Goal: Task Accomplishment & Management: Use online tool/utility

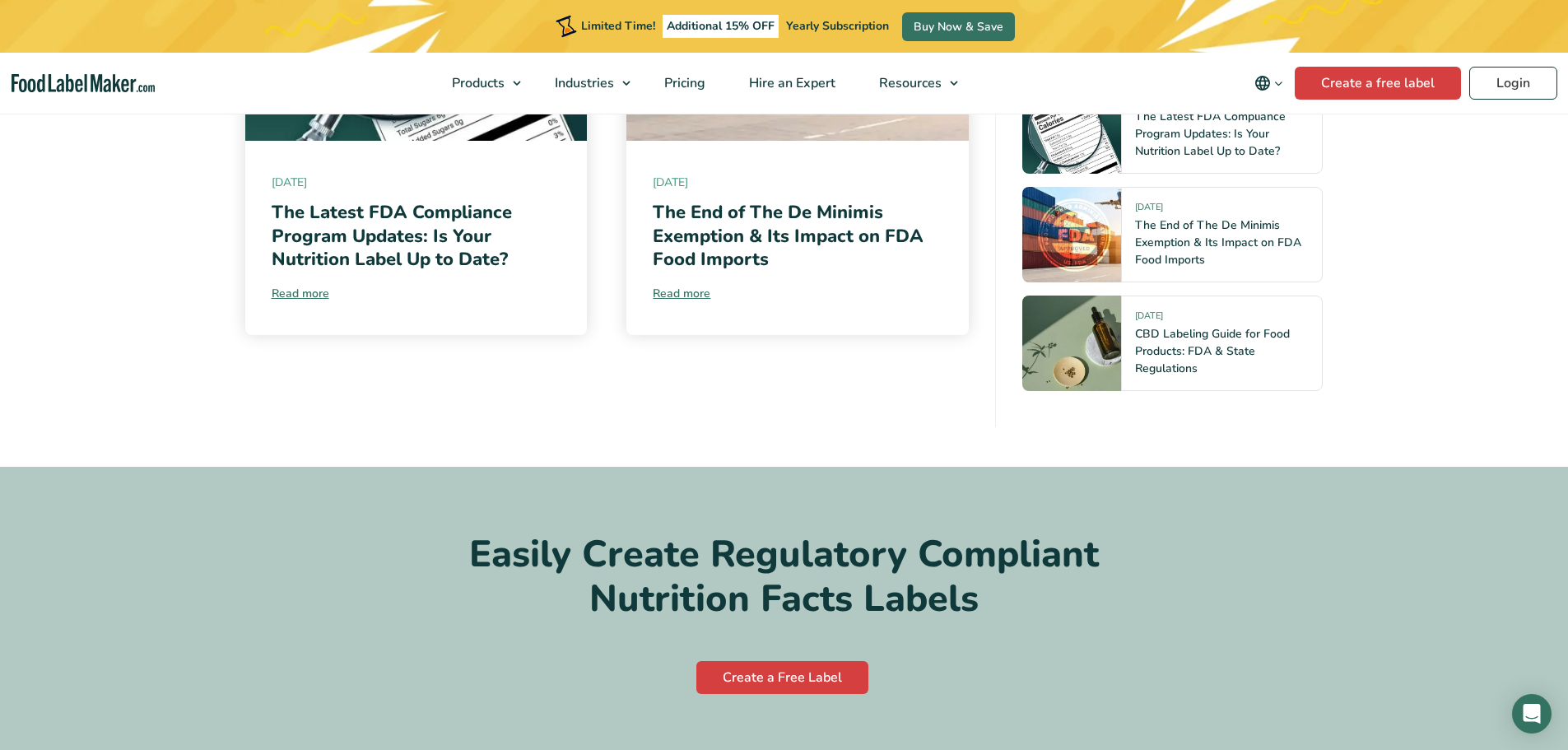
scroll to position [10618, 0]
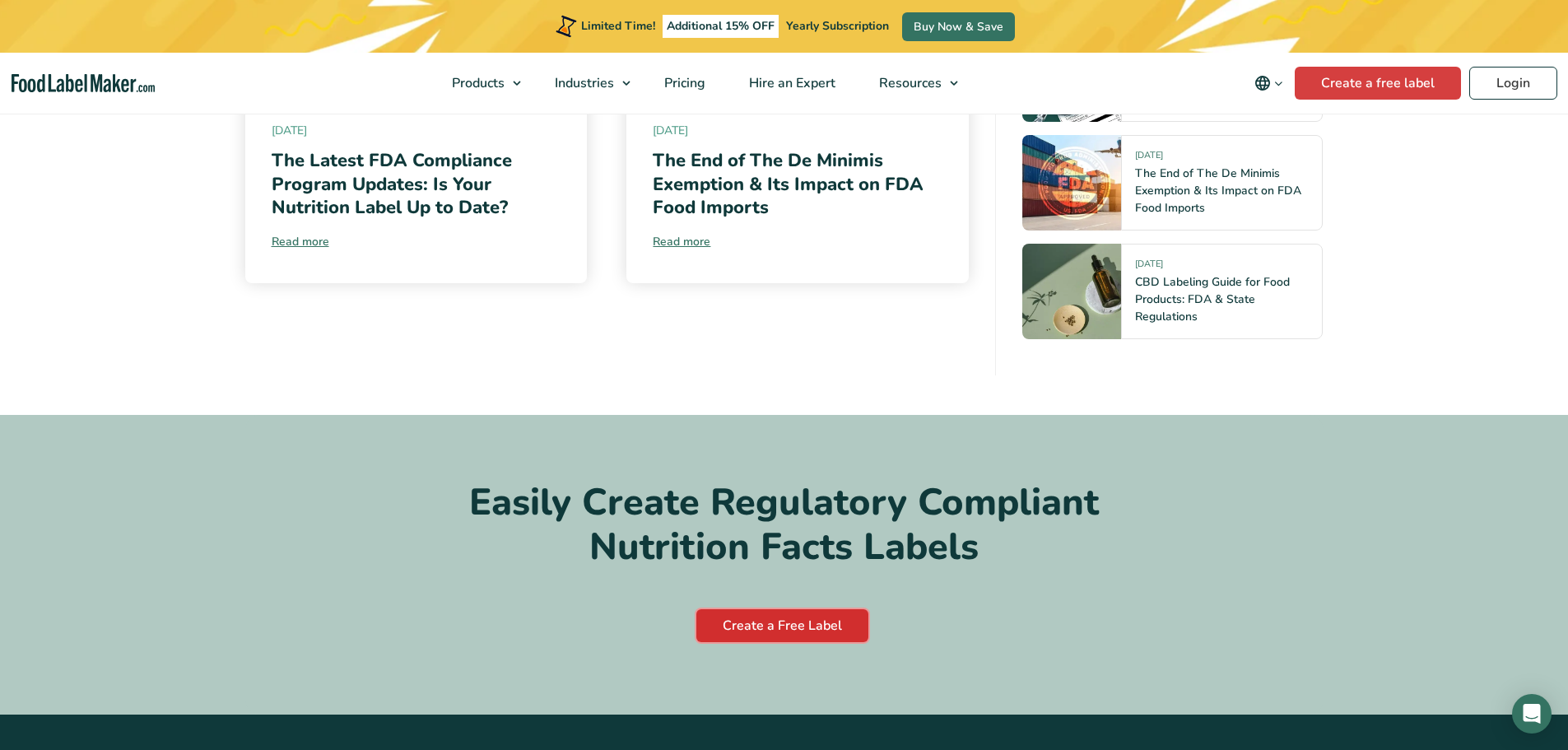
click at [816, 609] on link "Create a Free Label" at bounding box center [782, 625] width 172 height 33
